Goal: Book appointment/travel/reservation

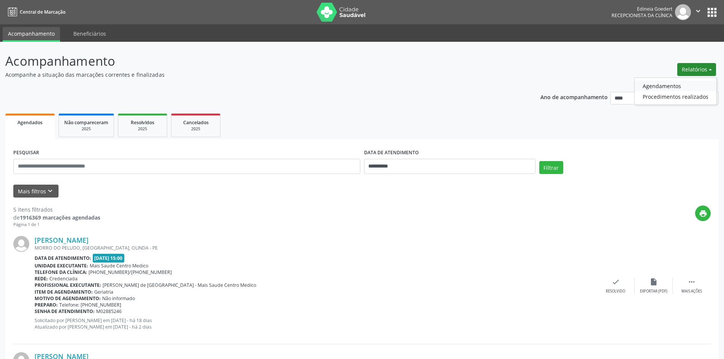
click at [674, 86] on link "Agendamentos" at bounding box center [676, 86] width 82 height 11
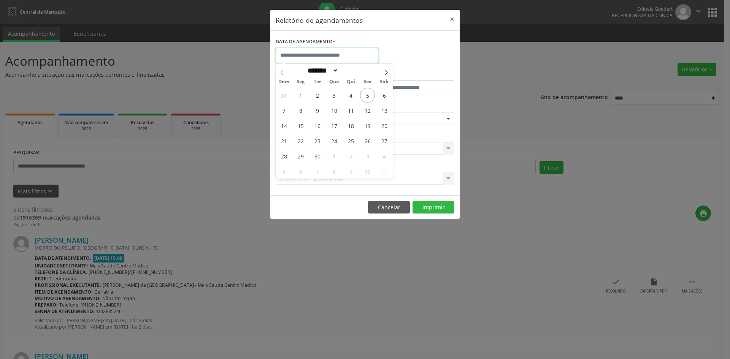
drag, startPoint x: 342, startPoint y: 54, endPoint x: 375, endPoint y: 93, distance: 51.2
click at [342, 55] on input "text" at bounding box center [327, 55] width 103 height 15
click at [370, 92] on span "5" at bounding box center [367, 95] width 15 height 15
type input "**********"
click at [370, 92] on span "5" at bounding box center [367, 95] width 15 height 15
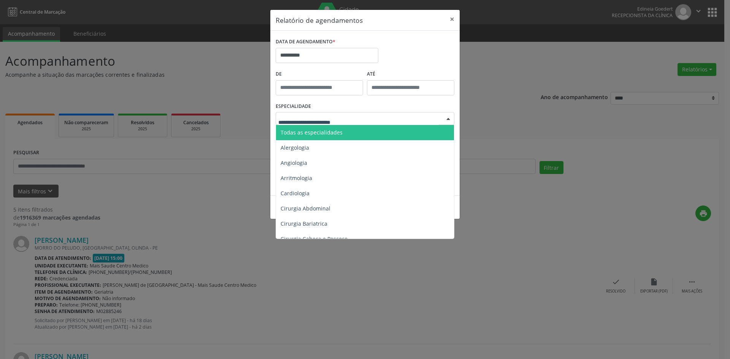
click at [365, 114] on div at bounding box center [365, 118] width 179 height 13
click at [357, 133] on span "Todas as especialidades" at bounding box center [365, 132] width 179 height 15
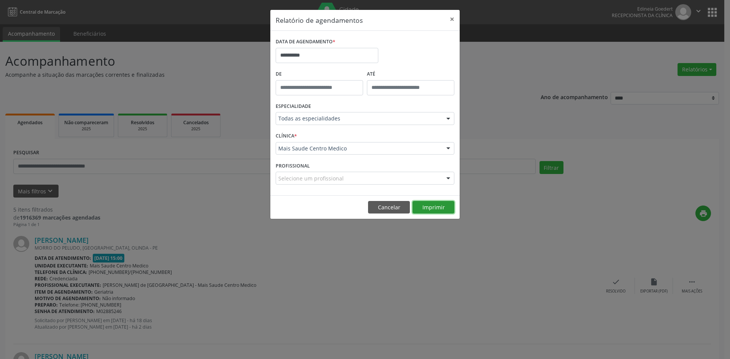
click at [429, 209] on button "Imprimir" at bounding box center [434, 207] width 42 height 13
